Goal: Check status: Check status

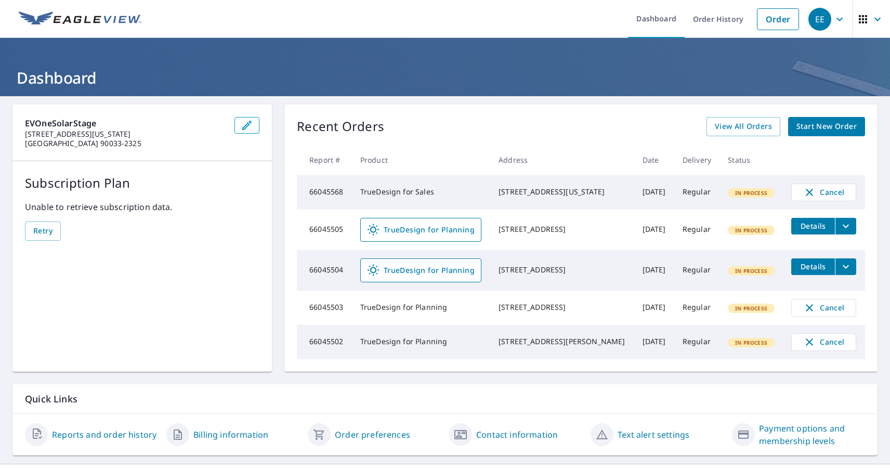
click at [820, 19] on div "EE" at bounding box center [820, 19] width 23 height 23
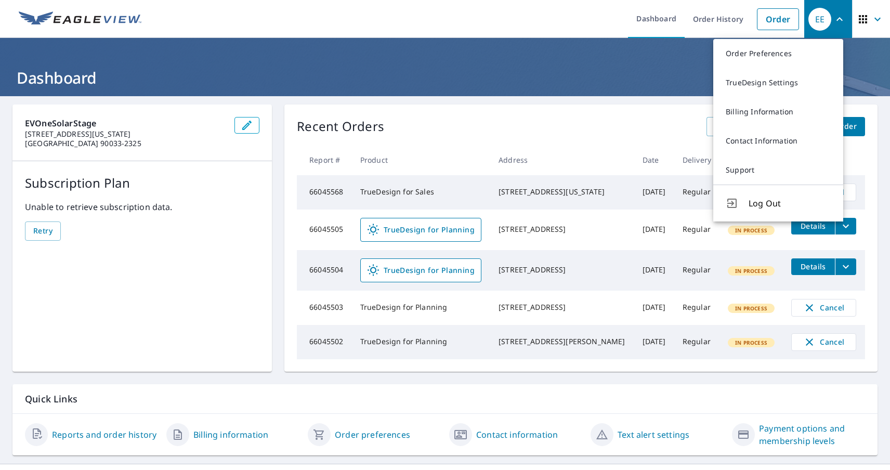
click at [862, 19] on span "button" at bounding box center [871, 19] width 29 height 25
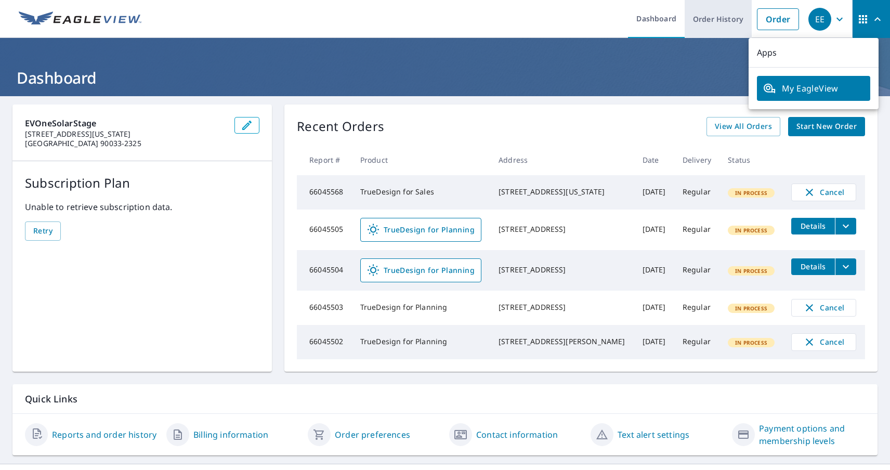
click at [710, 19] on link "Order History" at bounding box center [718, 19] width 67 height 38
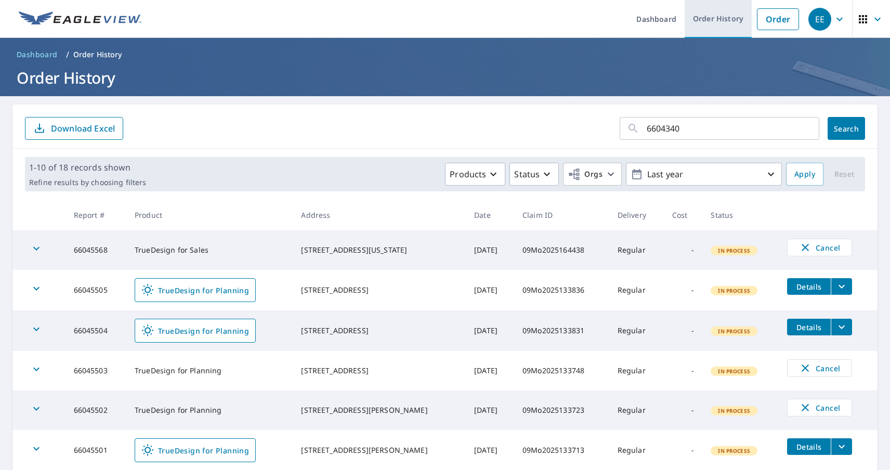
type input "66043405"
click at [838, 128] on span "Search" at bounding box center [846, 129] width 21 height 10
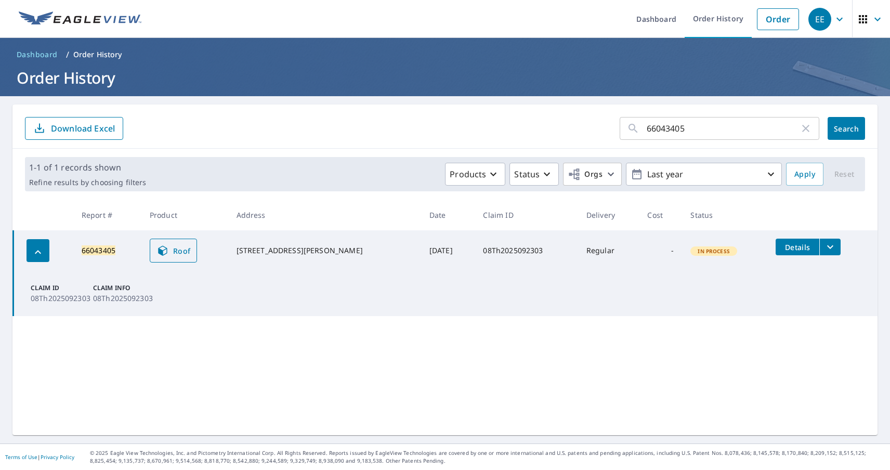
click at [178, 251] on span "Roof" at bounding box center [174, 250] width 34 height 12
